Goal: Task Accomplishment & Management: Use online tool/utility

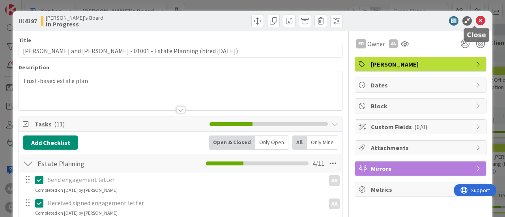
click at [475, 19] on icon at bounding box center [479, 20] width 9 height 9
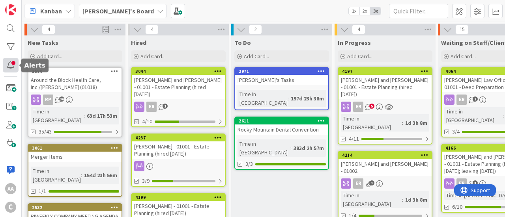
click at [10, 64] on div at bounding box center [11, 65] width 16 height 15
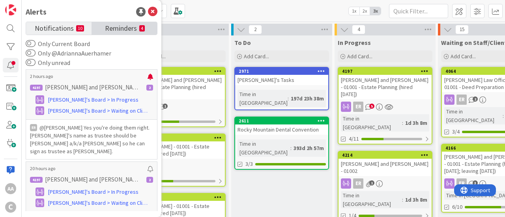
click at [119, 29] on span "Reminders" at bounding box center [121, 27] width 32 height 11
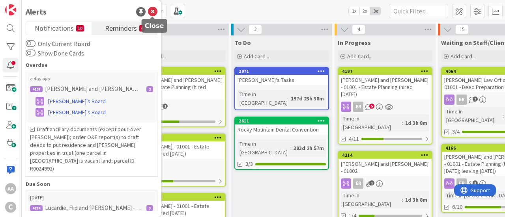
click at [154, 9] on icon at bounding box center [152, 11] width 9 height 9
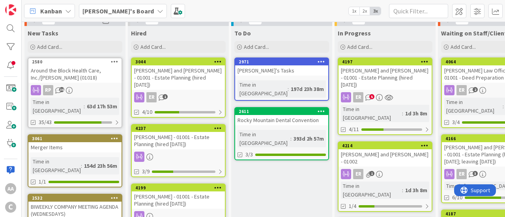
scroll to position [11, 0]
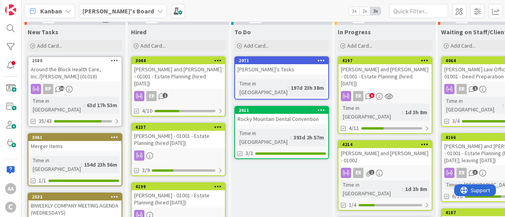
click at [375, 69] on div "[PERSON_NAME] and [PERSON_NAME] - 01001 - Estate Planning (hired [DATE])" at bounding box center [384, 76] width 93 height 24
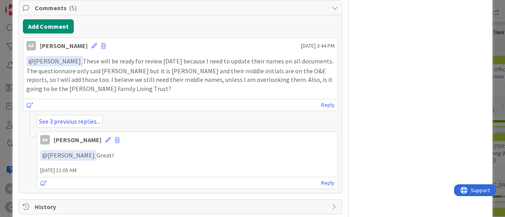
scroll to position [448, 0]
click at [76, 119] on link "See 3 previous replies..." at bounding box center [70, 120] width 66 height 13
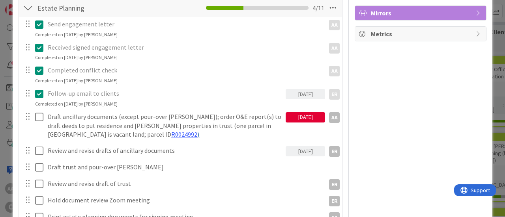
scroll to position [168, 0]
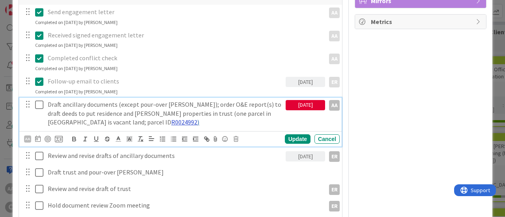
click at [171, 121] on link "R0024992" at bounding box center [184, 122] width 26 height 8
click at [84, 138] on link "[URL][DOMAIN_NAME]" at bounding box center [65, 138] width 54 height 10
